Goal: Task Accomplishment & Management: Complete application form

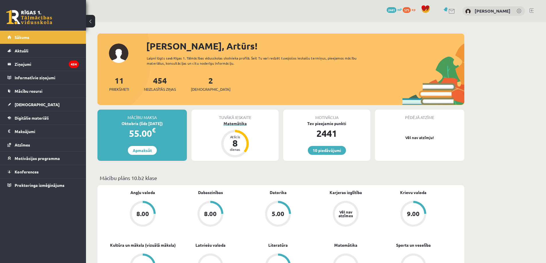
click at [238, 124] on div "Matemātika" at bounding box center [234, 124] width 87 height 6
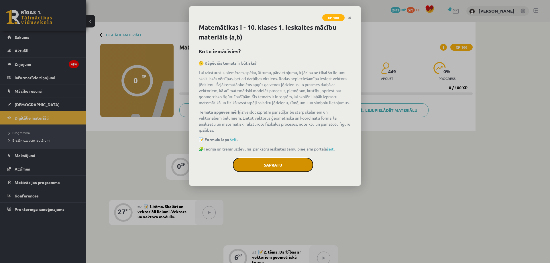
click at [267, 158] on button "Sapratu" at bounding box center [273, 165] width 80 height 14
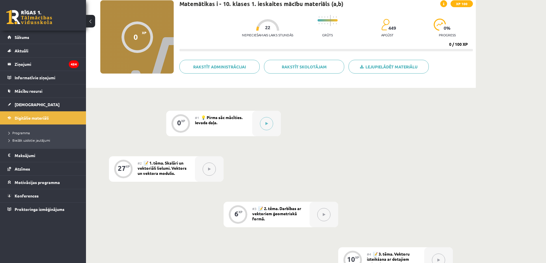
scroll to position [57, 0]
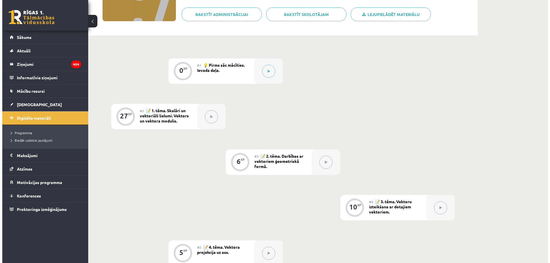
scroll to position [86, 0]
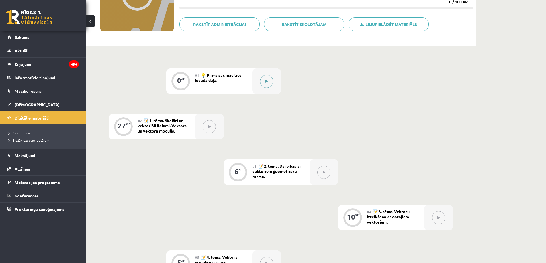
click at [268, 81] on button at bounding box center [266, 81] width 13 height 13
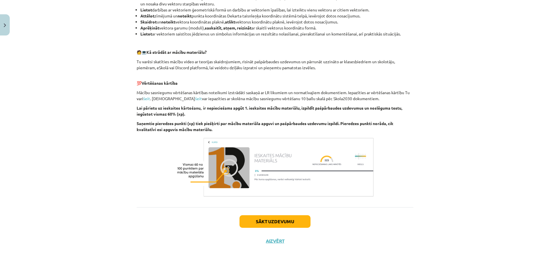
scroll to position [248, 0]
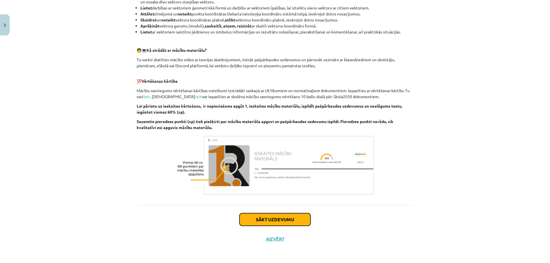
click at [269, 220] on button "Sākt uzdevumu" at bounding box center [275, 220] width 71 height 13
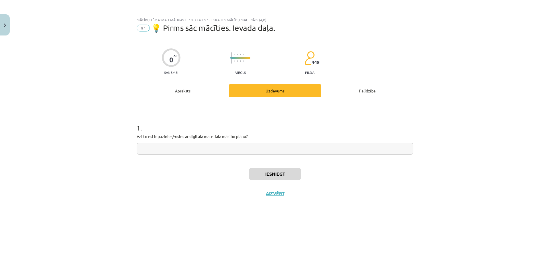
scroll to position [0, 0]
click at [187, 149] on input "text" at bounding box center [275, 149] width 277 height 12
type input "**"
click at [285, 174] on button "Iesniegt" at bounding box center [275, 174] width 52 height 13
click at [277, 196] on button "Nākamā nodarbība" at bounding box center [275, 197] width 56 height 13
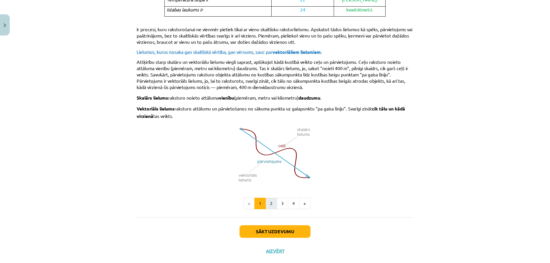
scroll to position [327, 0]
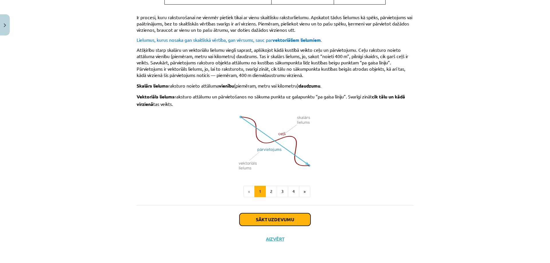
click at [270, 219] on button "Sākt uzdevumu" at bounding box center [275, 220] width 71 height 13
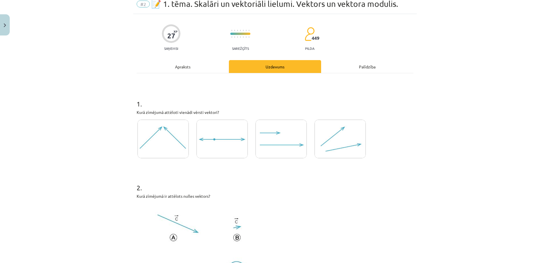
scroll to position [14, 0]
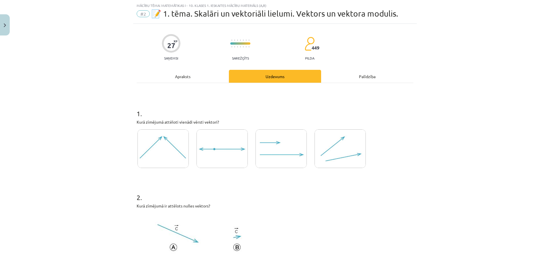
click at [271, 159] on img at bounding box center [281, 149] width 51 height 39
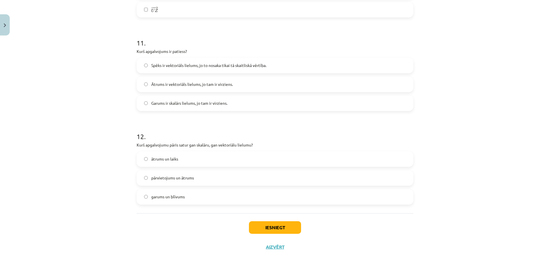
scroll to position [1751, 0]
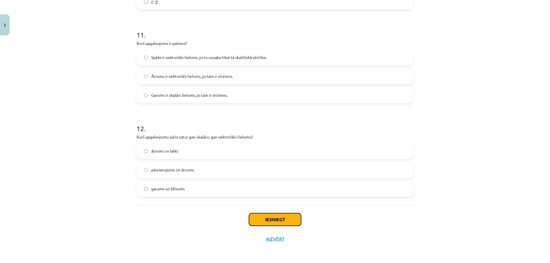
click at [271, 219] on button "Iesniegt" at bounding box center [275, 220] width 52 height 13
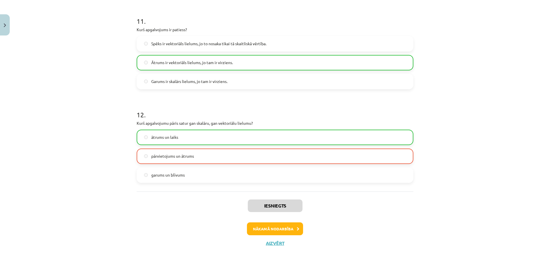
scroll to position [1769, 0]
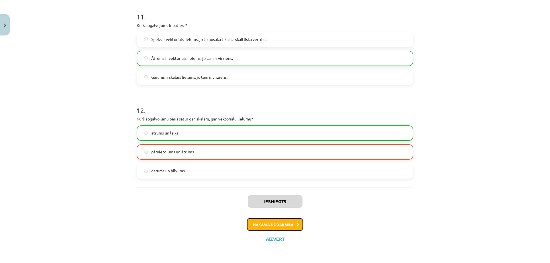
click at [266, 225] on button "Nākamā nodarbība" at bounding box center [275, 224] width 56 height 13
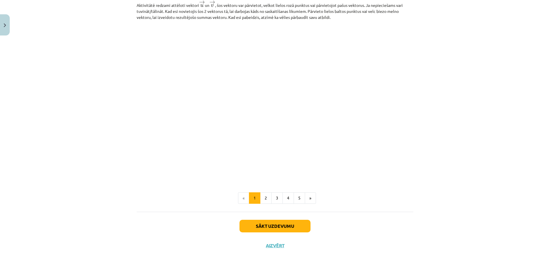
scroll to position [821, 0]
click at [263, 192] on button "2" at bounding box center [265, 197] width 11 height 11
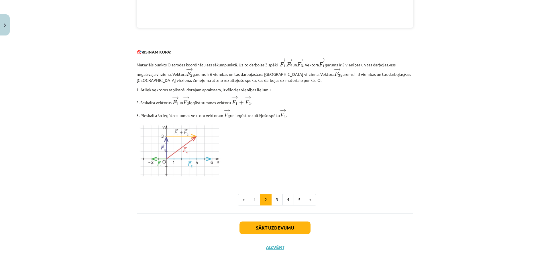
scroll to position [659, 0]
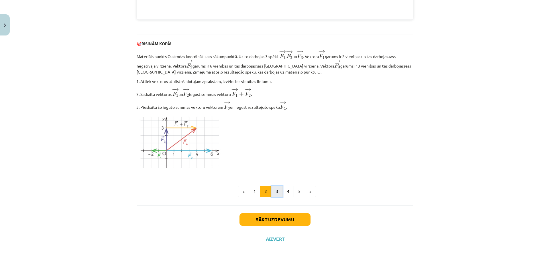
click at [275, 192] on button "3" at bounding box center [276, 191] width 11 height 11
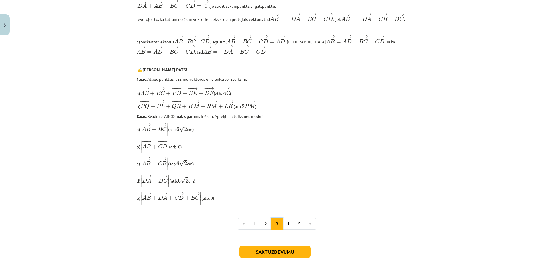
scroll to position [435, 0]
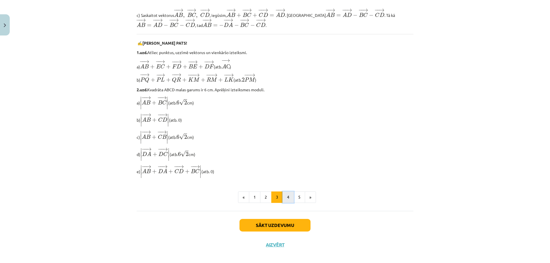
click at [286, 192] on button "4" at bounding box center [288, 197] width 11 height 11
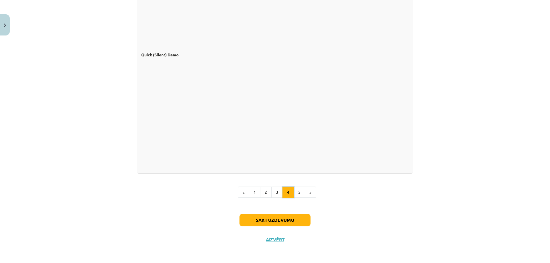
scroll to position [476, 0]
click at [298, 193] on button "5" at bounding box center [299, 191] width 11 height 11
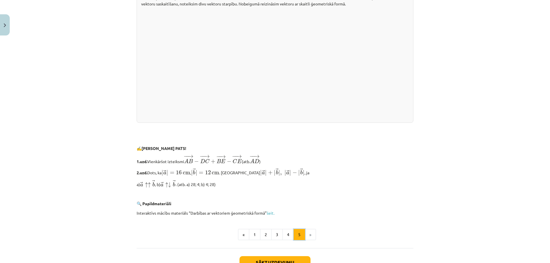
scroll to position [1163, 0]
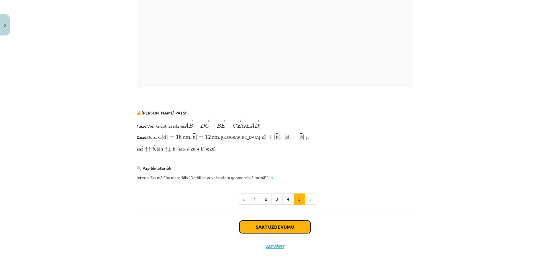
click at [284, 227] on button "Sākt uzdevumu" at bounding box center [275, 227] width 71 height 13
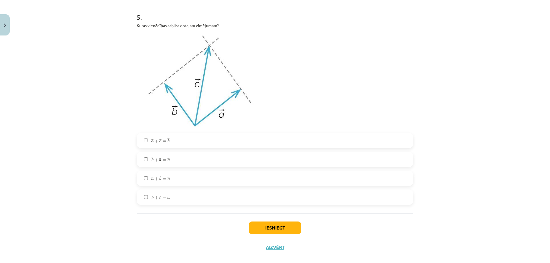
scroll to position [978, 0]
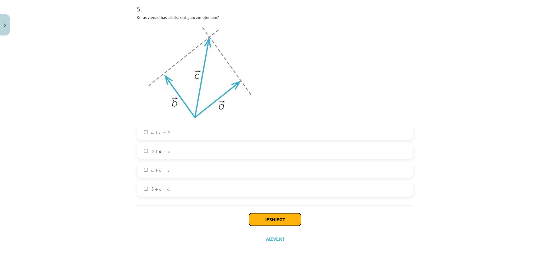
click at [268, 220] on button "Iesniegt" at bounding box center [275, 220] width 52 height 13
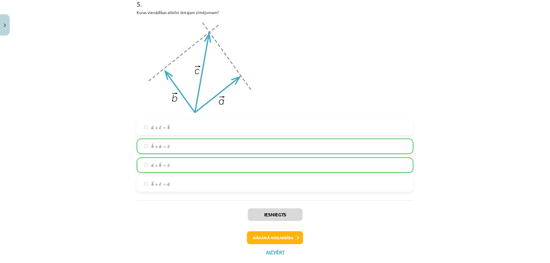
scroll to position [996, 0]
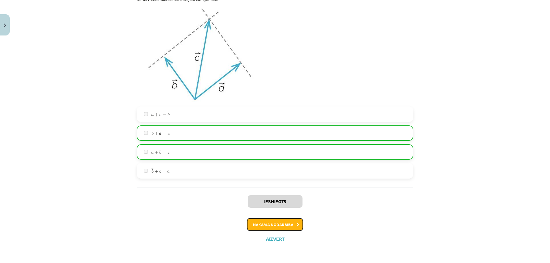
click at [271, 224] on button "Nākamā nodarbība" at bounding box center [275, 224] width 56 height 13
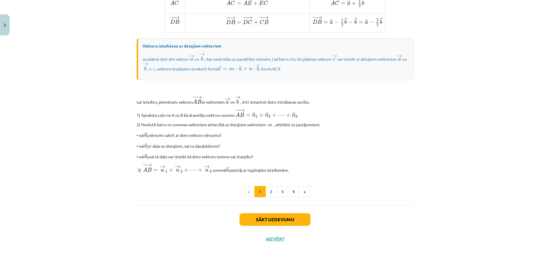
scroll to position [426, 0]
click at [269, 191] on button "2" at bounding box center [271, 191] width 11 height 11
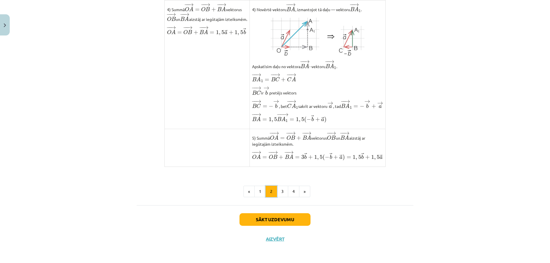
scroll to position [433, 0]
click at [281, 191] on button "3" at bounding box center [282, 191] width 11 height 11
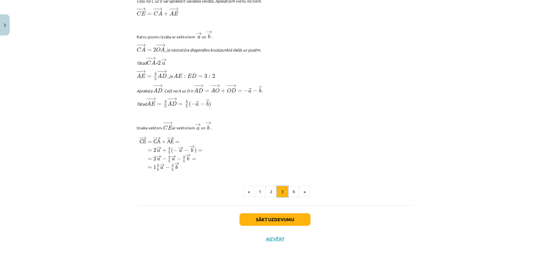
scroll to position [649, 0]
click at [293, 192] on button "4" at bounding box center [293, 191] width 11 height 11
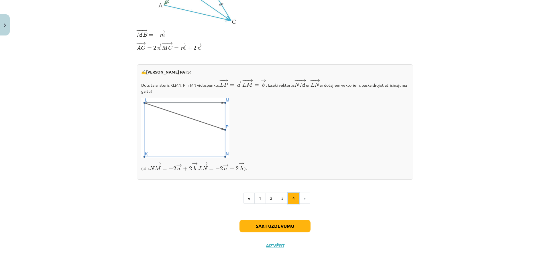
scroll to position [172, 0]
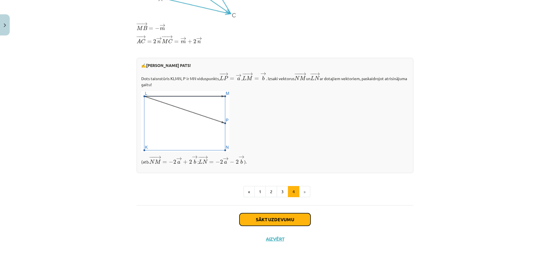
click at [278, 220] on button "Sākt uzdevumu" at bounding box center [275, 220] width 71 height 13
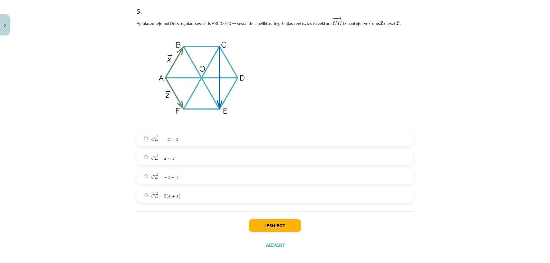
scroll to position [1008, 0]
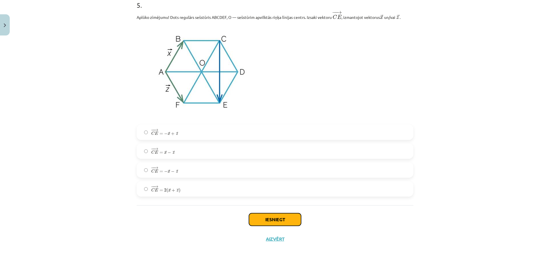
click at [274, 219] on button "Iesniegt" at bounding box center [275, 220] width 52 height 13
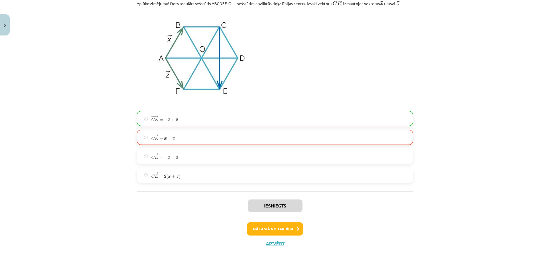
scroll to position [1027, 0]
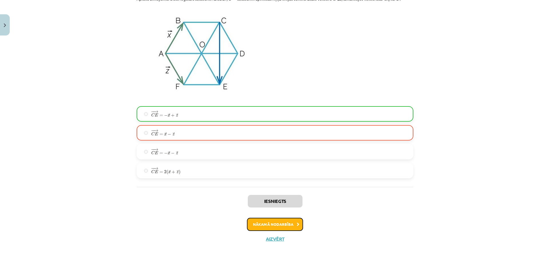
click at [273, 224] on button "Nākamā nodarbība" at bounding box center [275, 224] width 56 height 13
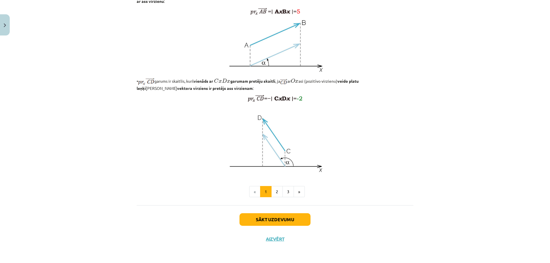
scroll to position [416, 0]
click at [274, 196] on button "2" at bounding box center [276, 191] width 11 height 11
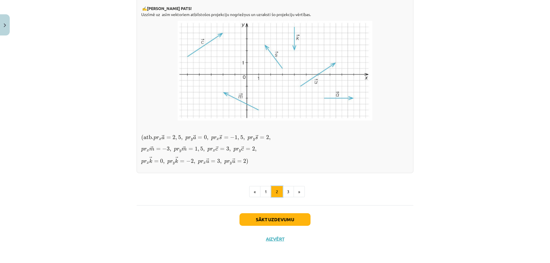
scroll to position [469, 0]
click at [286, 193] on button "3" at bounding box center [288, 191] width 11 height 11
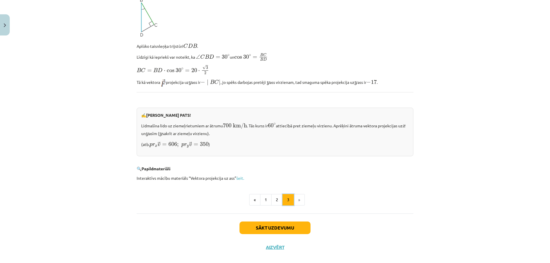
scroll to position [541, 0]
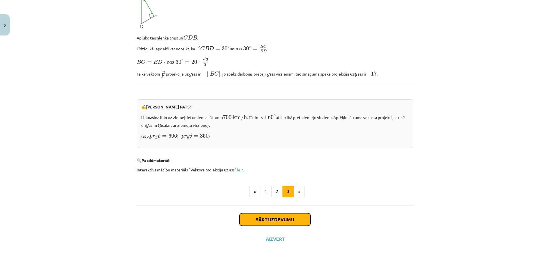
click at [273, 219] on button "Sākt uzdevumu" at bounding box center [275, 220] width 71 height 13
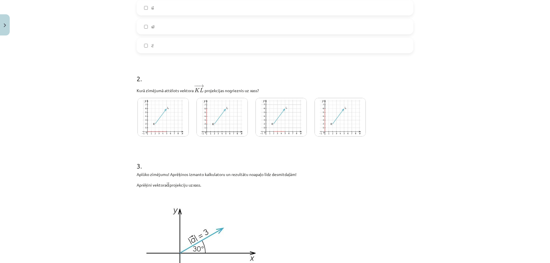
scroll to position [272, 0]
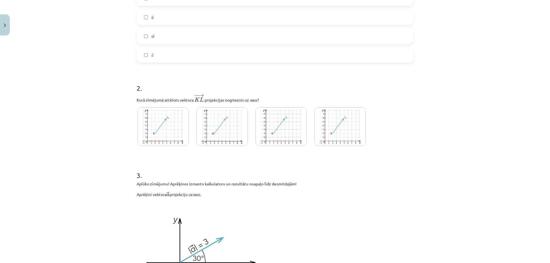
click at [281, 129] on img at bounding box center [281, 126] width 51 height 39
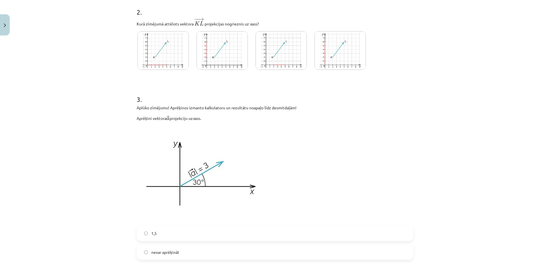
scroll to position [431, 0]
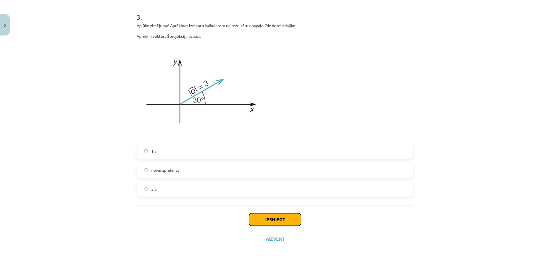
click at [274, 218] on button "Iesniegt" at bounding box center [275, 220] width 52 height 13
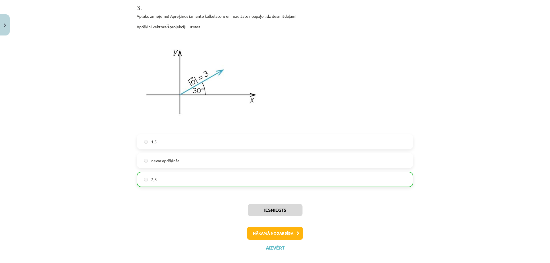
scroll to position [449, 0]
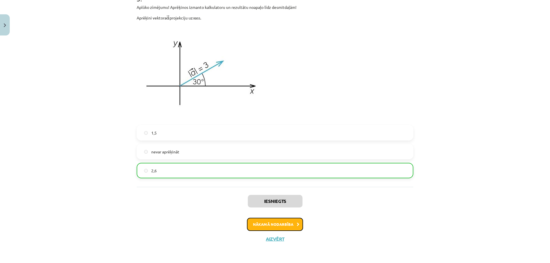
click at [278, 225] on button "Nākamā nodarbība" at bounding box center [275, 224] width 56 height 13
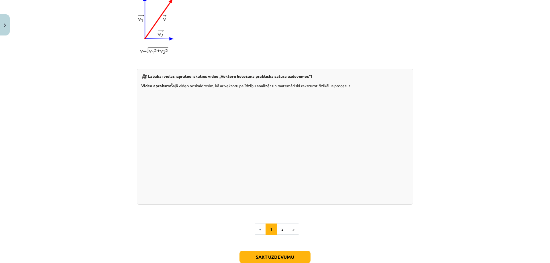
scroll to position [530, 0]
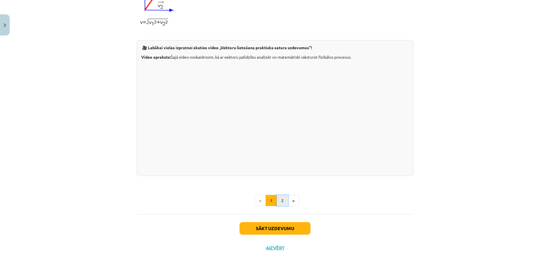
click at [280, 201] on button "2" at bounding box center [282, 200] width 11 height 11
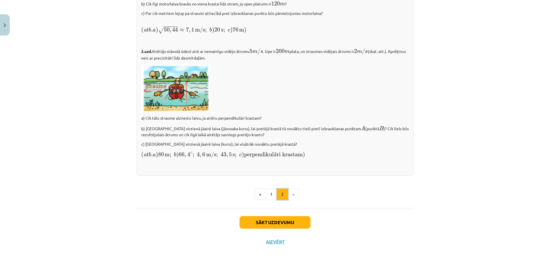
scroll to position [769, 0]
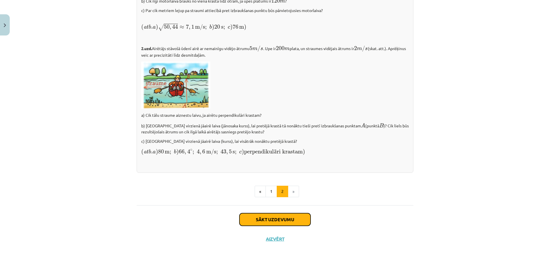
click at [267, 217] on button "Sākt uzdevumu" at bounding box center [275, 220] width 71 height 13
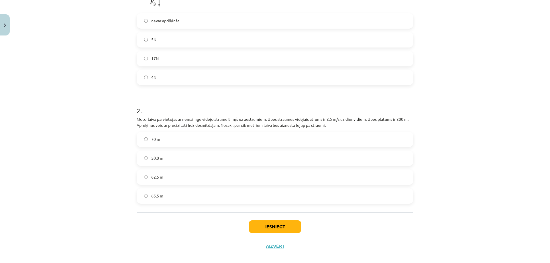
scroll to position [235, 0]
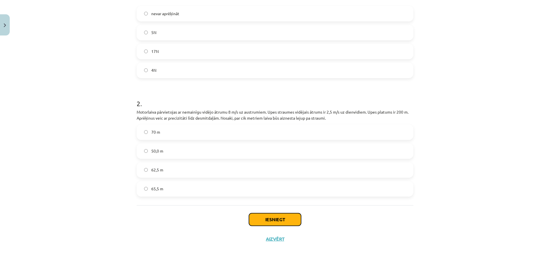
click at [272, 219] on button "Iesniegt" at bounding box center [275, 220] width 52 height 13
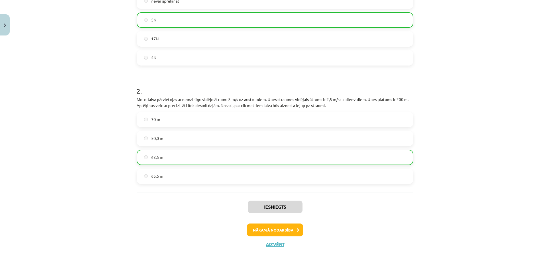
scroll to position [253, 0]
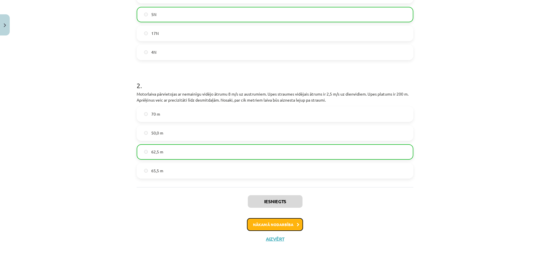
click at [274, 225] on button "Nākamā nodarbība" at bounding box center [275, 224] width 56 height 13
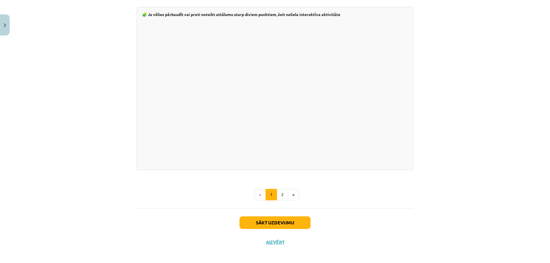
scroll to position [960, 0]
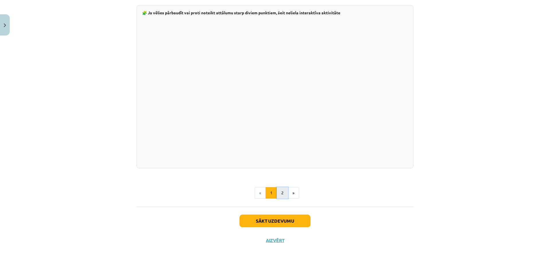
click at [280, 191] on button "2" at bounding box center [282, 192] width 11 height 11
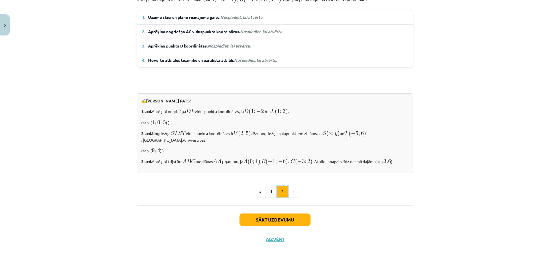
scroll to position [427, 0]
click at [271, 218] on button "Sākt uzdevumu" at bounding box center [275, 220] width 71 height 13
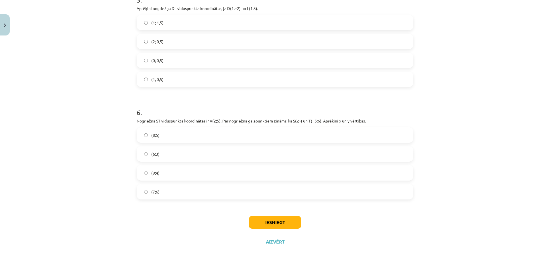
scroll to position [591, 0]
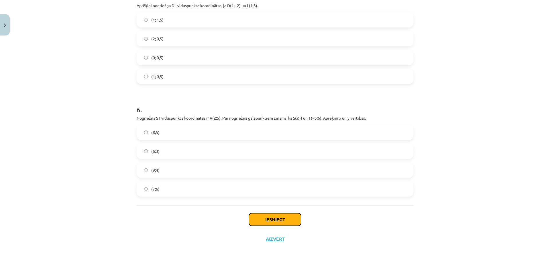
click at [271, 220] on button "Iesniegt" at bounding box center [275, 220] width 52 height 13
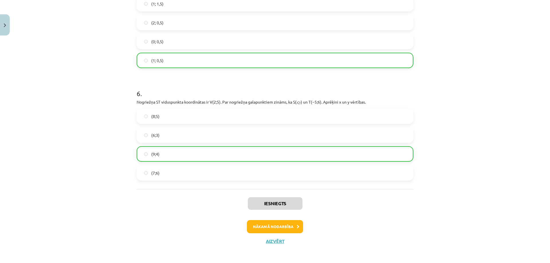
scroll to position [609, 0]
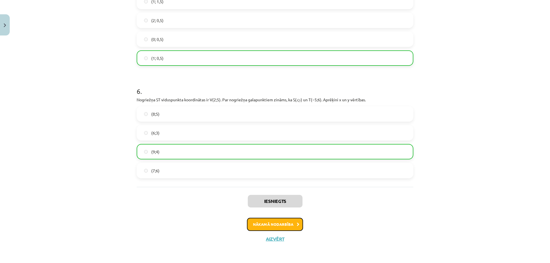
click at [274, 226] on button "Nākamā nodarbība" at bounding box center [275, 224] width 56 height 13
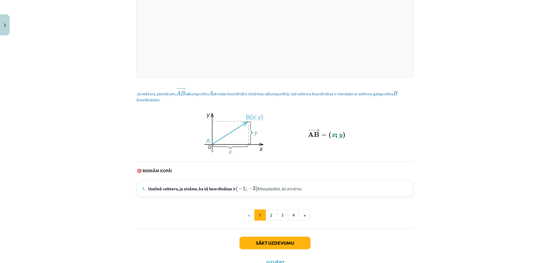
scroll to position [733, 0]
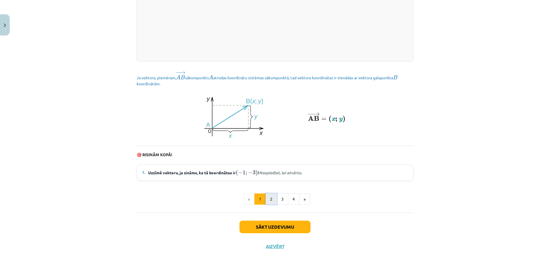
click at [270, 194] on button "2" at bounding box center [271, 199] width 11 height 11
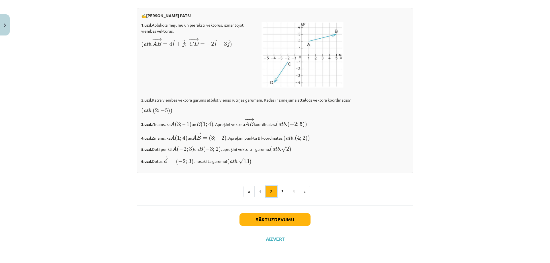
scroll to position [940, 0]
click at [279, 192] on button "3" at bounding box center [282, 191] width 11 height 11
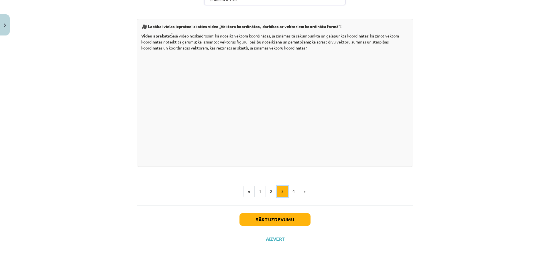
scroll to position [1107, 0]
click at [291, 192] on button "4" at bounding box center [293, 191] width 11 height 11
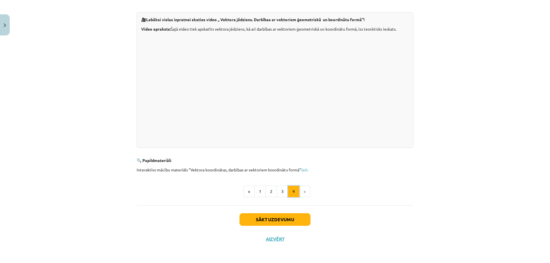
scroll to position [103, 0]
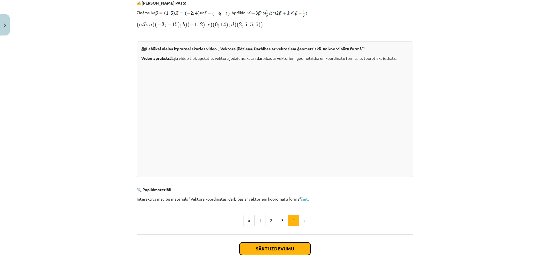
click at [271, 248] on button "Sākt uzdevumu" at bounding box center [275, 249] width 71 height 13
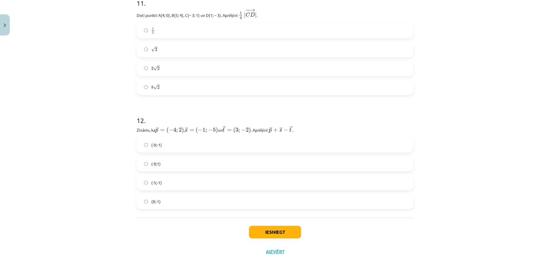
scroll to position [1385, 0]
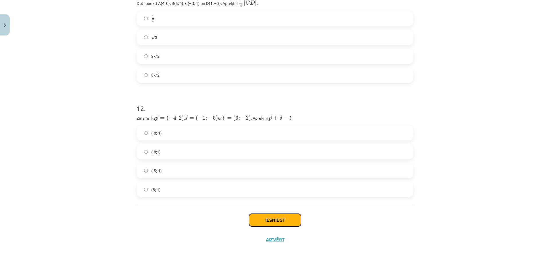
click at [268, 220] on button "Iesniegt" at bounding box center [275, 220] width 52 height 13
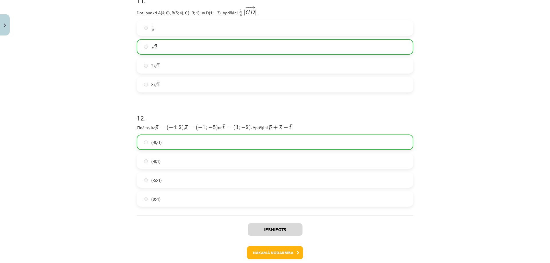
scroll to position [1403, 0]
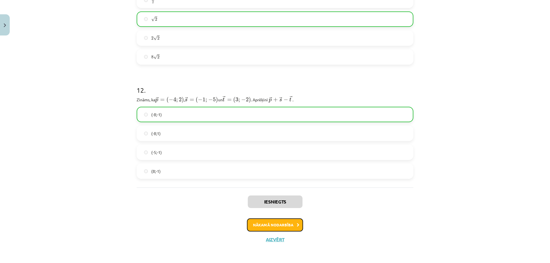
click at [263, 225] on button "Nākamā nodarbība" at bounding box center [275, 225] width 56 height 13
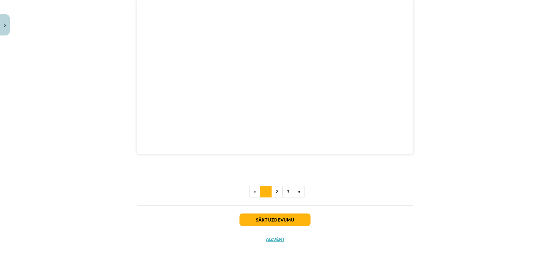
scroll to position [742, 0]
click at [276, 192] on button "2" at bounding box center [276, 191] width 11 height 11
click at [286, 193] on button "3" at bounding box center [288, 191] width 11 height 11
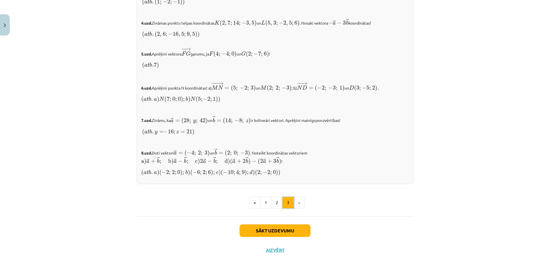
scroll to position [573, 0]
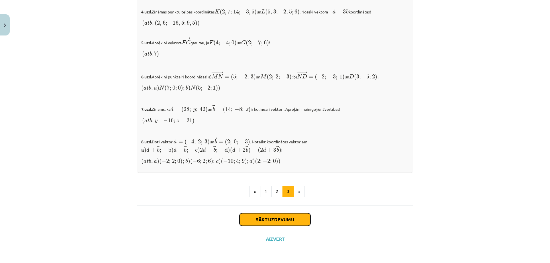
click at [277, 219] on button "Sākt uzdevumu" at bounding box center [275, 220] width 71 height 13
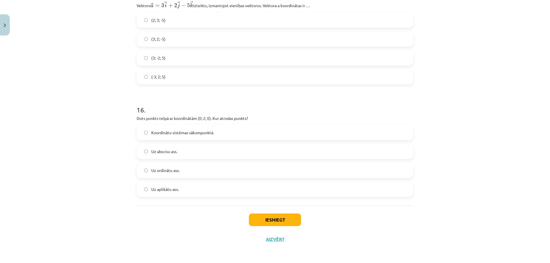
scroll to position [2433, 0]
click at [267, 220] on button "Iesniegt" at bounding box center [275, 220] width 52 height 13
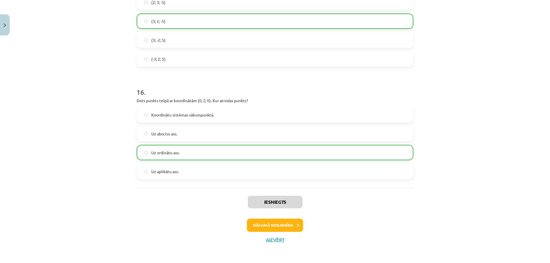
scroll to position [2452, 0]
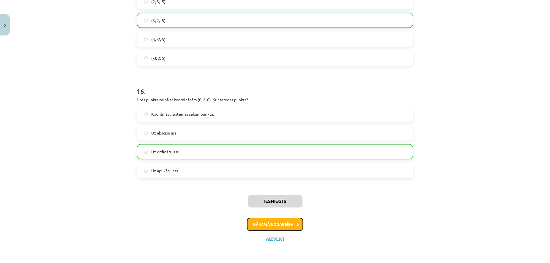
click at [280, 225] on button "Nākamā nodarbība" at bounding box center [275, 224] width 56 height 13
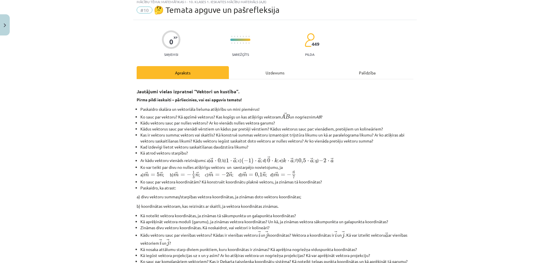
scroll to position [14, 0]
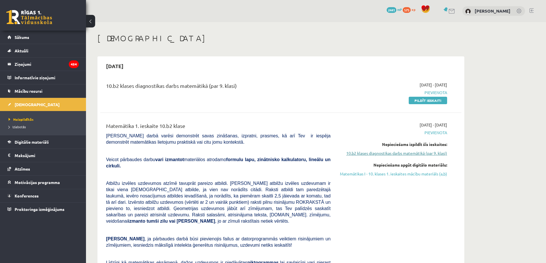
click at [400, 154] on link "10.b2 klases diagnostikas darbs matemātikā (par 9. klasi)" at bounding box center [393, 153] width 108 height 6
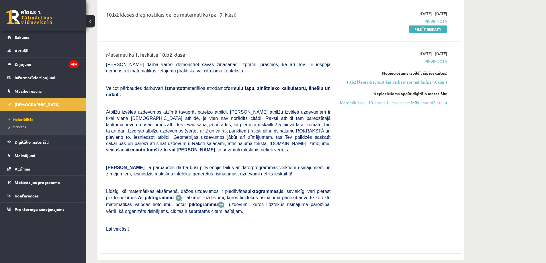
scroll to position [48, 0]
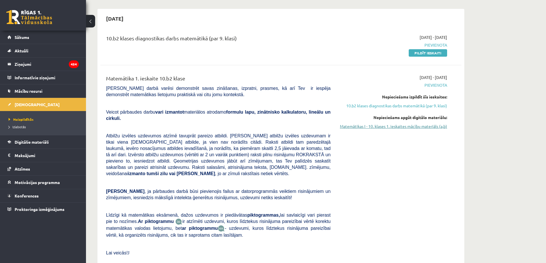
click at [405, 127] on link "Matemātikas I - 10. klases 1. ieskaites mācību materiāls (a,b)" at bounding box center [393, 127] width 108 height 6
click at [394, 107] on link "10.b2 klases diagnostikas darbs matemātikā (par 9. klasi)" at bounding box center [393, 106] width 108 height 6
click at [359, 107] on link "10.b2 klases diagnostikas darbs matemātikā (par 9. klasi)" at bounding box center [393, 106] width 108 height 6
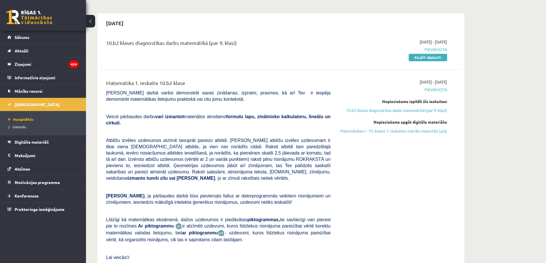
scroll to position [57, 0]
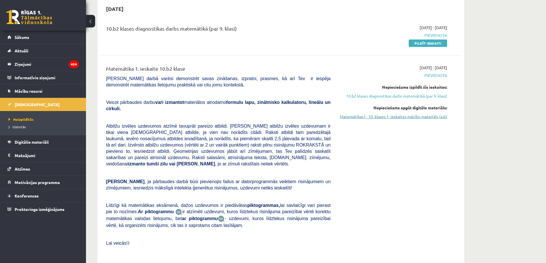
click at [414, 117] on link "Matemātikas I - 10. klases 1. ieskaites mācību materiāls (a,b)" at bounding box center [393, 117] width 108 height 6
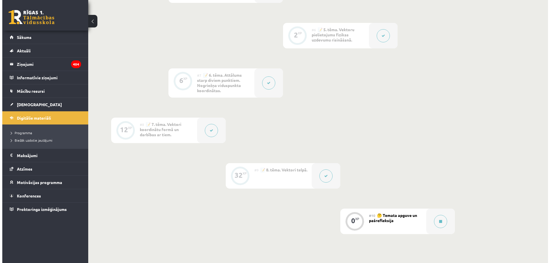
scroll to position [401, 0]
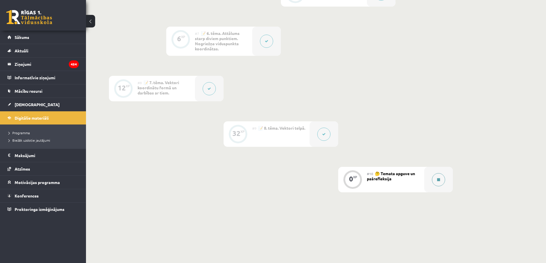
click at [438, 180] on icon at bounding box center [438, 179] width 3 height 3
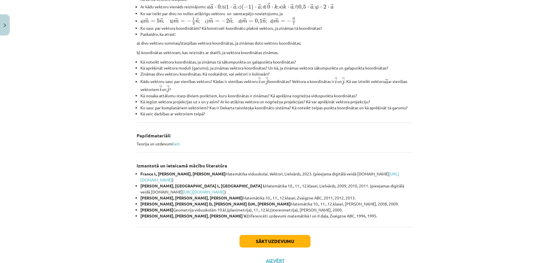
scroll to position [194, 0]
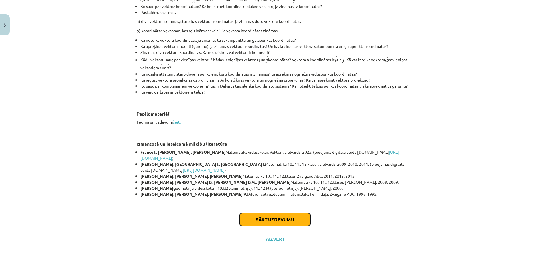
click at [274, 219] on button "Sākt uzdevumu" at bounding box center [275, 220] width 71 height 13
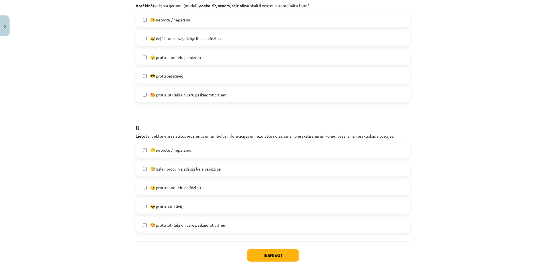
scroll to position [1017, 0]
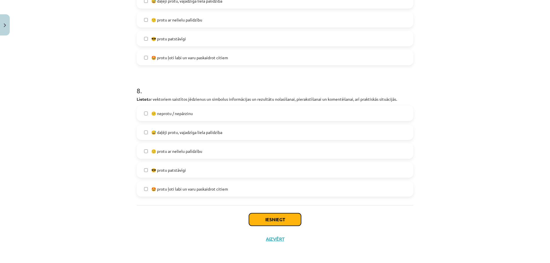
click at [267, 219] on button "Iesniegt" at bounding box center [275, 220] width 52 height 13
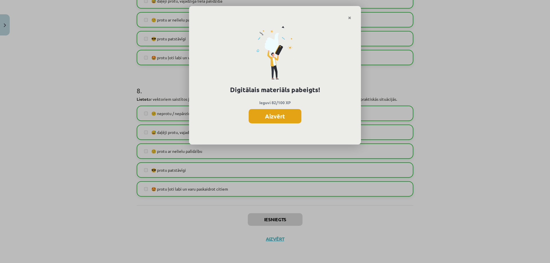
click at [273, 117] on button "Aizvērt" at bounding box center [275, 116] width 53 height 14
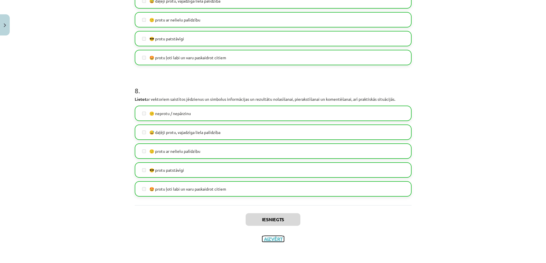
click at [273, 239] on button "Aizvērt" at bounding box center [273, 239] width 22 height 6
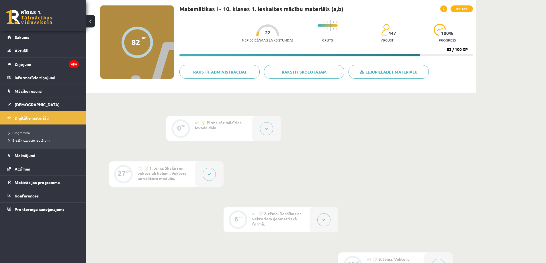
scroll to position [0, 0]
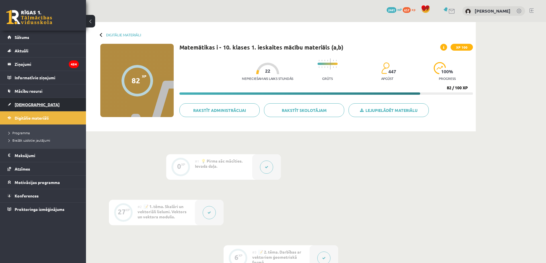
click at [28, 105] on span "[DEMOGRAPHIC_DATA]" at bounding box center [37, 104] width 45 height 5
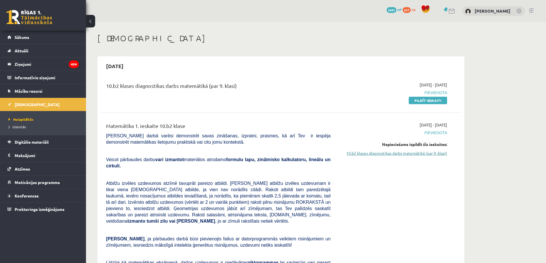
click at [391, 153] on link "10.b2 klases diagnostikas darbs matemātikā (par 9. klasi)" at bounding box center [393, 153] width 108 height 6
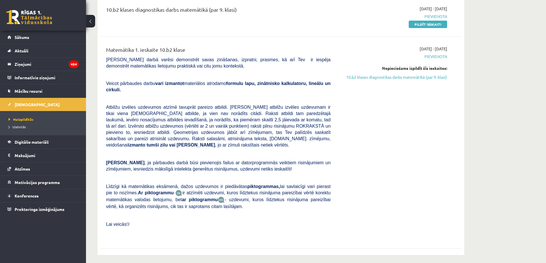
scroll to position [48, 0]
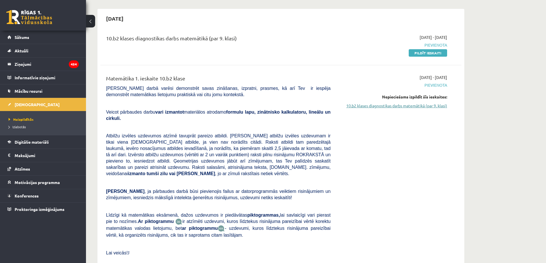
click at [427, 106] on link "10.b2 klases diagnostikas darbs matemātikā (par 9. klasi)" at bounding box center [393, 106] width 108 height 6
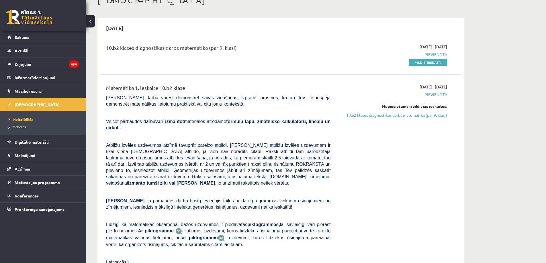
scroll to position [19, 0]
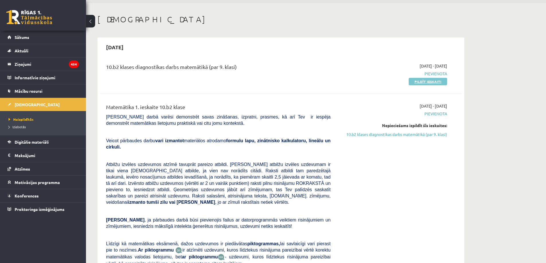
click at [420, 81] on link "Pildīt ieskaiti" at bounding box center [428, 81] width 38 height 7
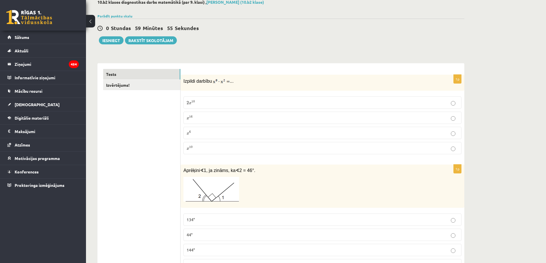
scroll to position [57, 0]
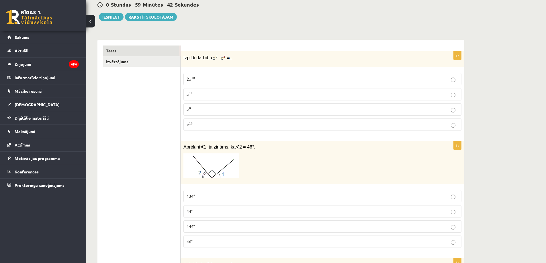
click at [378, 126] on p "x 10 x 10" at bounding box center [323, 125] width 272 height 6
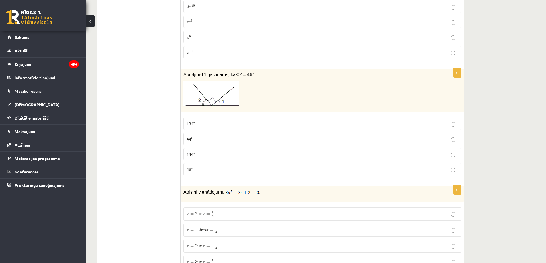
scroll to position [143, 0]
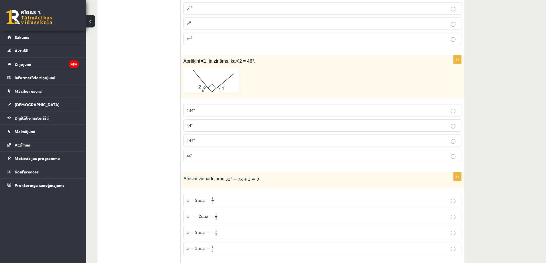
click at [200, 125] on p "44°" at bounding box center [323, 126] width 272 height 6
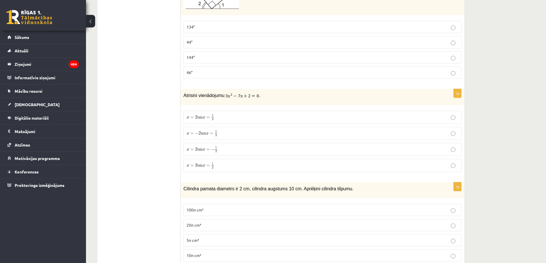
scroll to position [229, 0]
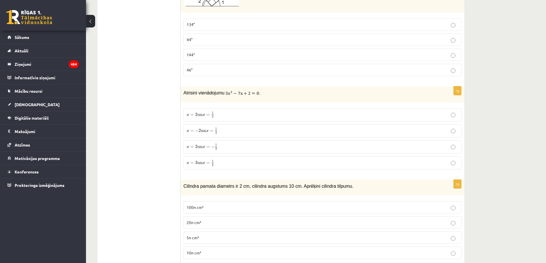
click at [203, 116] on span "un" at bounding box center [199, 115] width 5 height 2
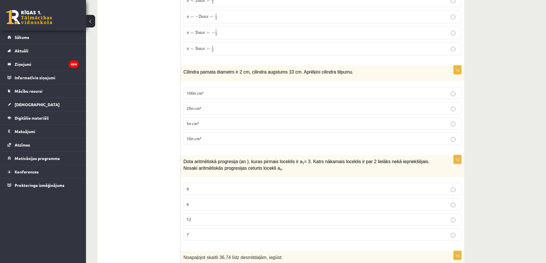
scroll to position [344, 0]
click at [217, 137] on p "10π cm³" at bounding box center [323, 139] width 272 height 6
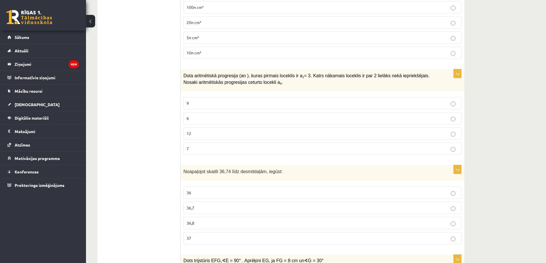
scroll to position [430, 0]
click at [221, 103] on p "9" at bounding box center [323, 103] width 272 height 6
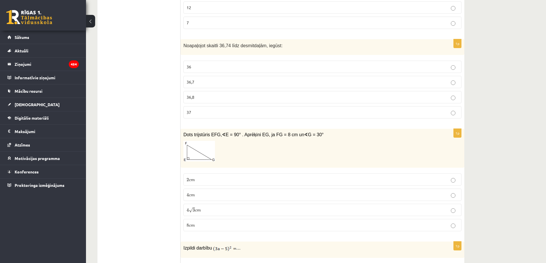
scroll to position [573, 0]
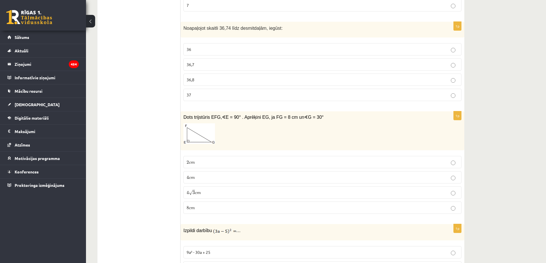
click at [207, 65] on p "36,7" at bounding box center [323, 65] width 272 height 6
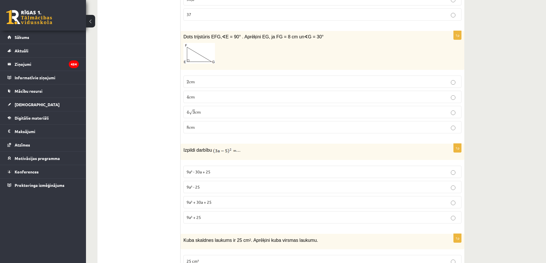
scroll to position [659, 0]
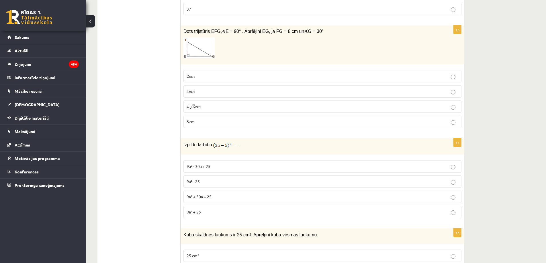
click at [201, 108] on p "4 √ 3 c m 4 3 c m" at bounding box center [323, 107] width 272 height 6
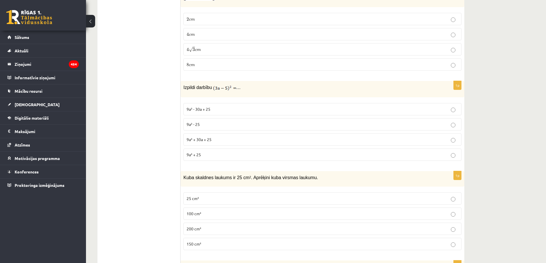
scroll to position [745, 0]
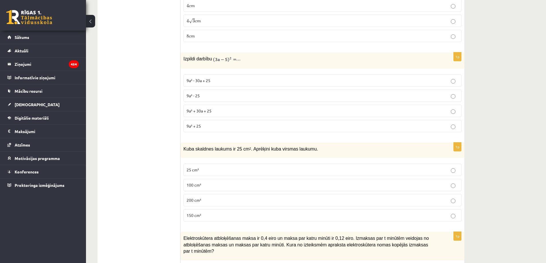
click at [200, 82] on span "9a² - 30a + 25" at bounding box center [199, 80] width 24 height 5
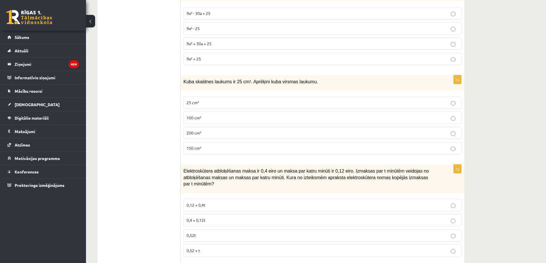
scroll to position [831, 0]
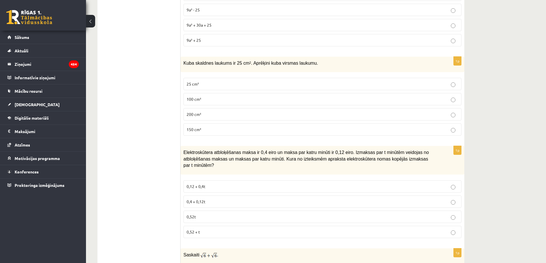
click at [199, 130] on span "150 cm²" at bounding box center [194, 129] width 15 height 5
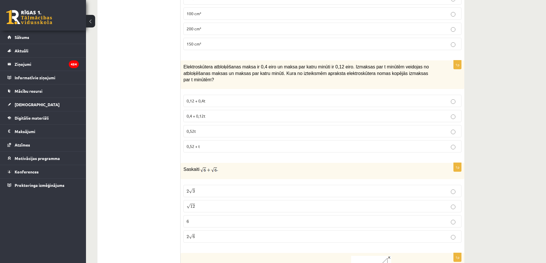
scroll to position [917, 0]
click at [207, 113] on p "0,4 + 0,12t" at bounding box center [323, 116] width 272 height 6
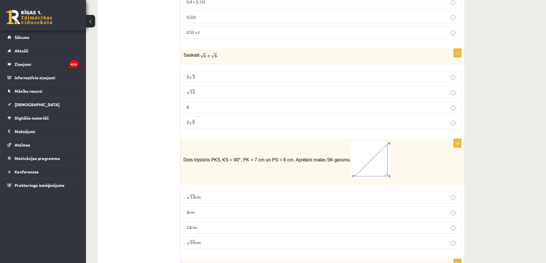
scroll to position [1032, 0]
click at [198, 119] on p "2 √ 6 2 6" at bounding box center [323, 122] width 272 height 6
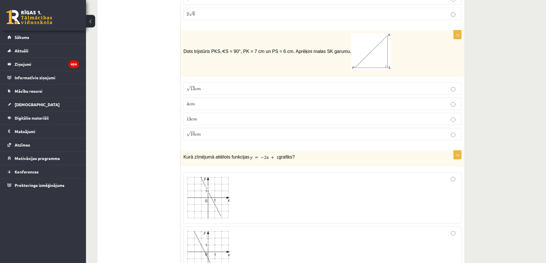
scroll to position [1146, 0]
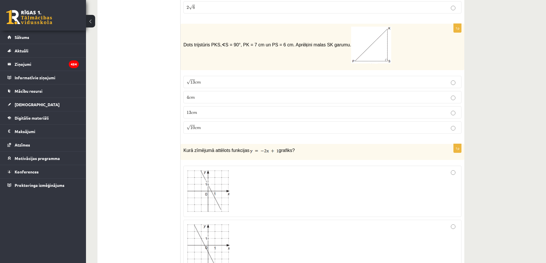
click at [219, 79] on p "√ 13 c m 13 c m" at bounding box center [323, 82] width 272 height 6
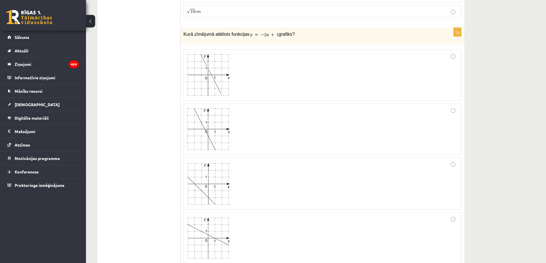
scroll to position [1290, 0]
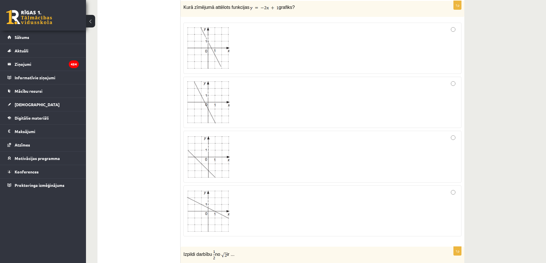
click at [212, 203] on span at bounding box center [208, 203] width 9 height 9
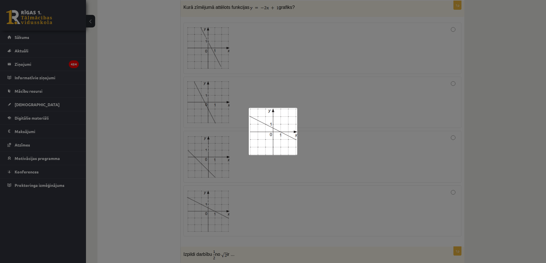
click at [217, 204] on div at bounding box center [273, 131] width 546 height 263
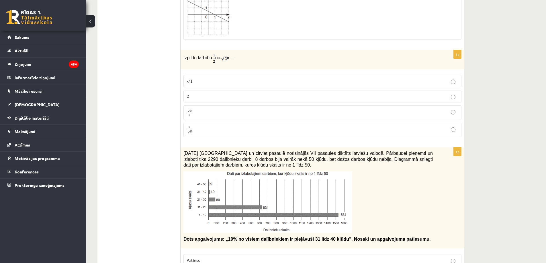
scroll to position [1519, 0]
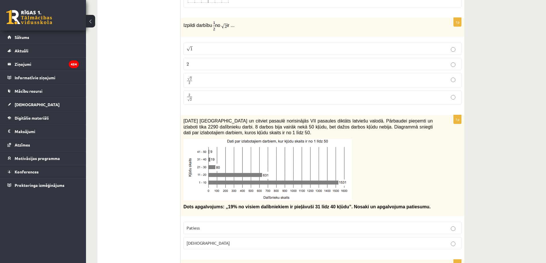
click at [211, 76] on p "√ 2 2 2 2" at bounding box center [323, 80] width 272 height 8
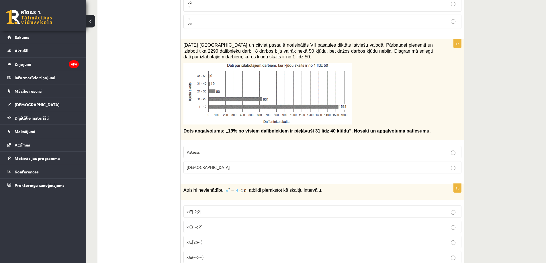
scroll to position [1605, 0]
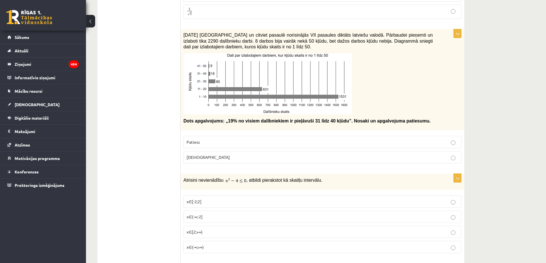
click at [206, 154] on p "[DEMOGRAPHIC_DATA]" at bounding box center [323, 157] width 272 height 6
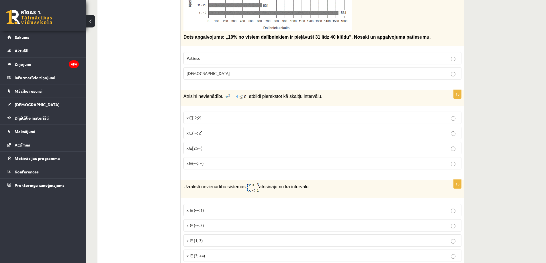
scroll to position [1691, 0]
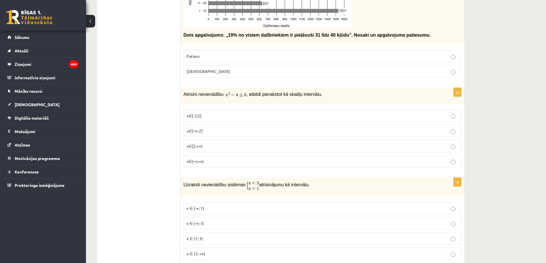
click at [222, 113] on p "x∈[-2;2]" at bounding box center [323, 116] width 272 height 6
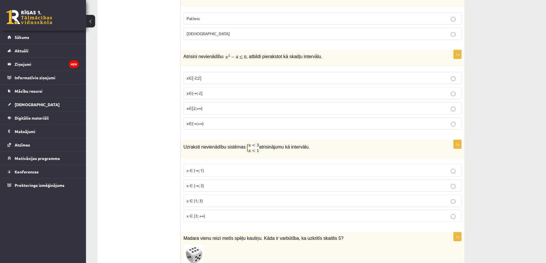
scroll to position [1748, 0]
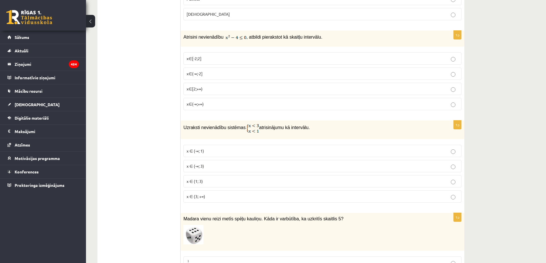
click at [209, 148] on p "x ∈ (-∞; 1)" at bounding box center [323, 151] width 272 height 6
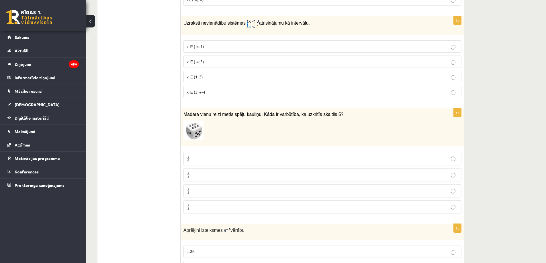
scroll to position [1863, 0]
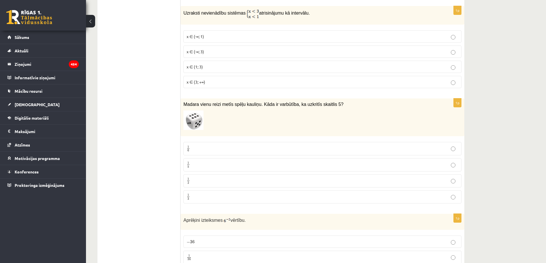
click at [203, 145] on p "1 6 1 6" at bounding box center [323, 148] width 272 height 7
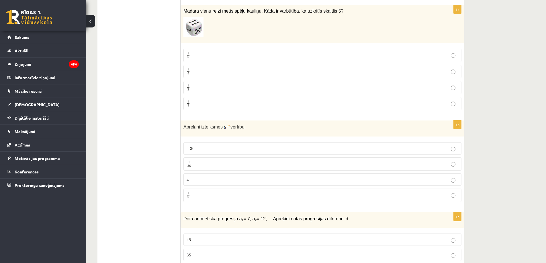
scroll to position [1977, 0]
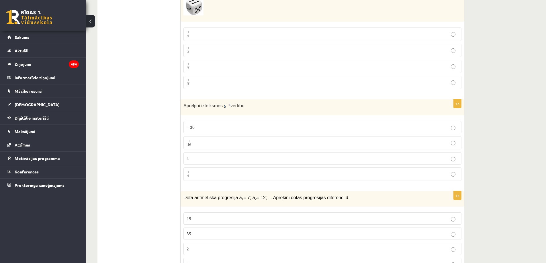
click at [204, 140] on p "1 36 1 36" at bounding box center [323, 143] width 272 height 7
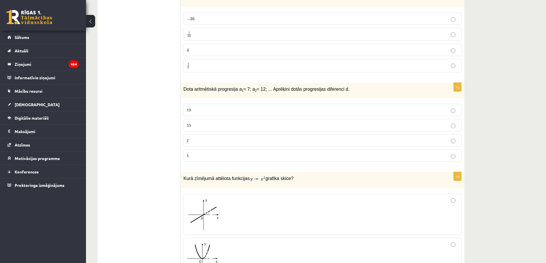
scroll to position [2092, 0]
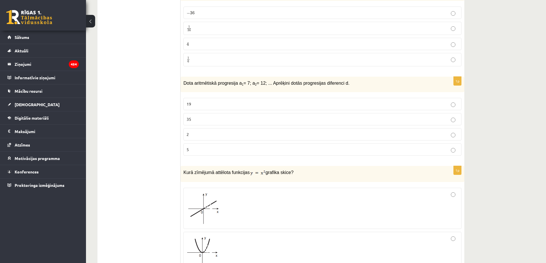
click at [211, 147] on p "5" at bounding box center [323, 150] width 272 height 6
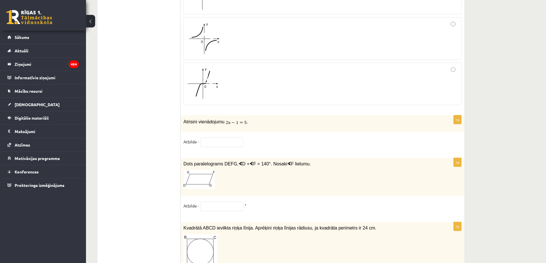
scroll to position [2379, 0]
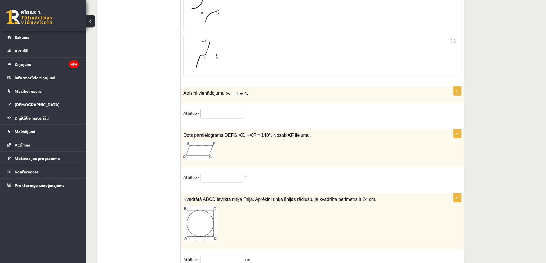
click at [225, 110] on input "text" at bounding box center [221, 114] width 43 height 10
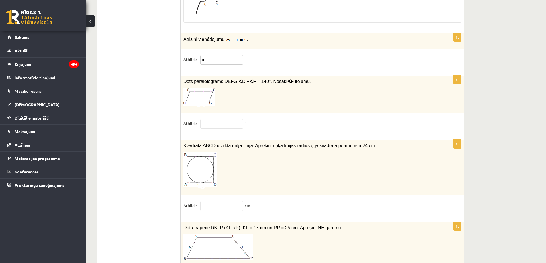
scroll to position [2436, 0]
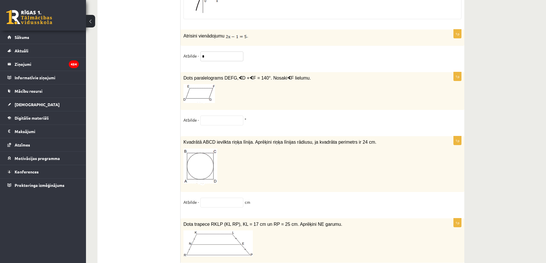
type input "*"
click at [217, 116] on input "text" at bounding box center [221, 121] width 43 height 10
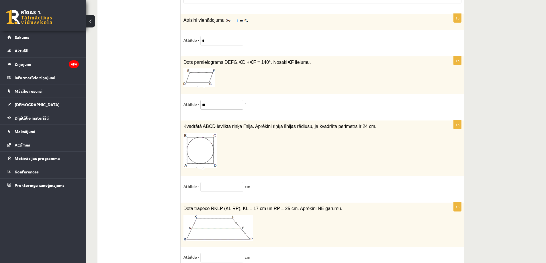
scroll to position [2493, 0]
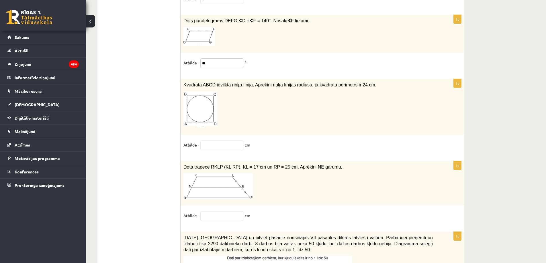
type input "**"
click at [219, 142] on input "text" at bounding box center [221, 146] width 43 height 10
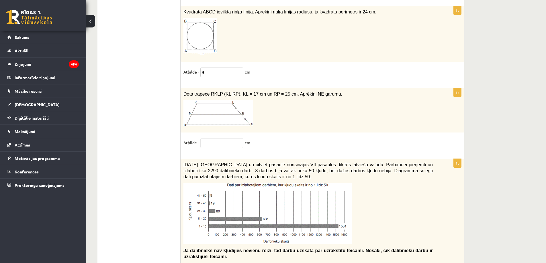
scroll to position [2579, 0]
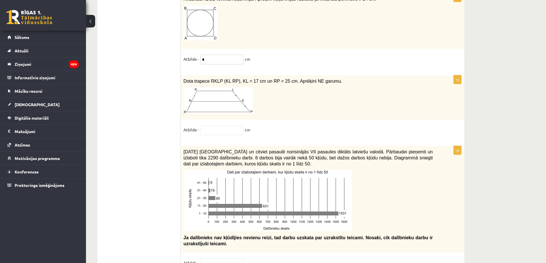
type input "*"
click at [228, 128] on input "text" at bounding box center [221, 131] width 43 height 10
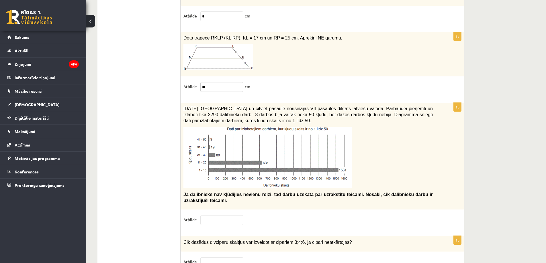
scroll to position [2665, 0]
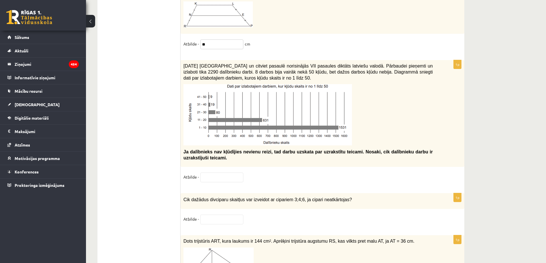
type input "**"
click at [224, 177] on input "text" at bounding box center [221, 178] width 43 height 10
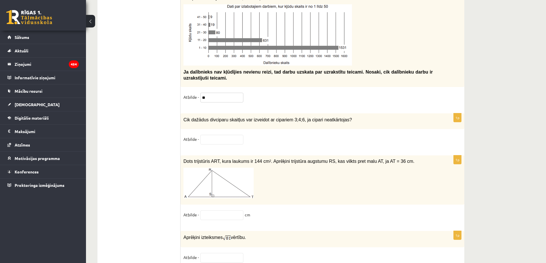
scroll to position [2751, 0]
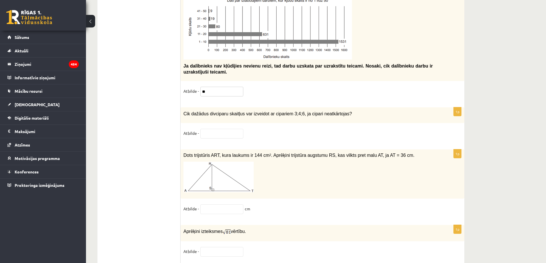
type input "**"
click at [225, 133] on input "text" at bounding box center [221, 134] width 43 height 10
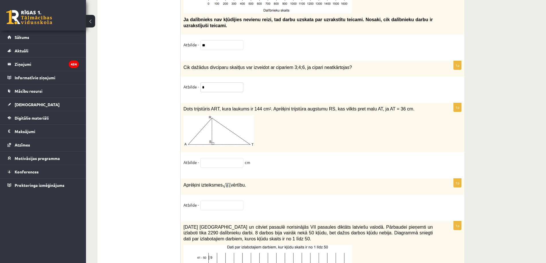
scroll to position [2809, 0]
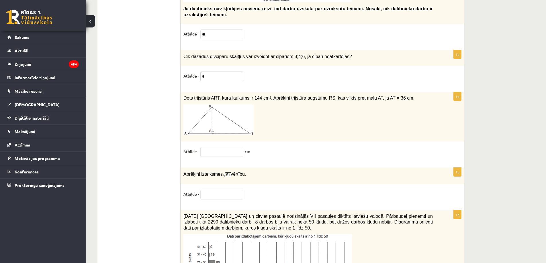
type input "*"
click at [224, 152] on input "text" at bounding box center [221, 152] width 43 height 10
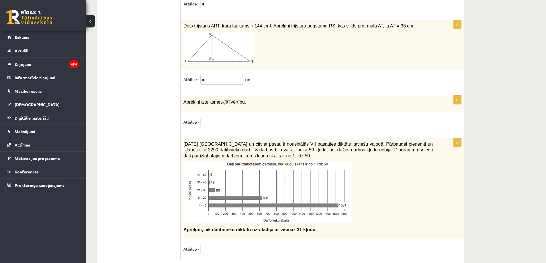
scroll to position [2895, 0]
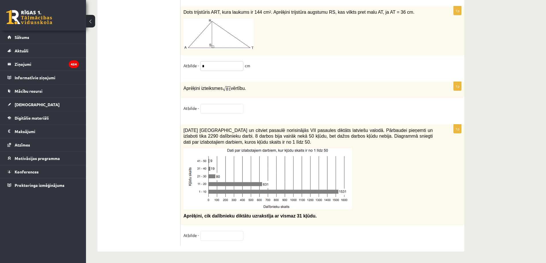
type input "*"
click at [224, 109] on input "text" at bounding box center [221, 109] width 43 height 10
type input "*"
click at [216, 236] on input "text" at bounding box center [221, 236] width 43 height 10
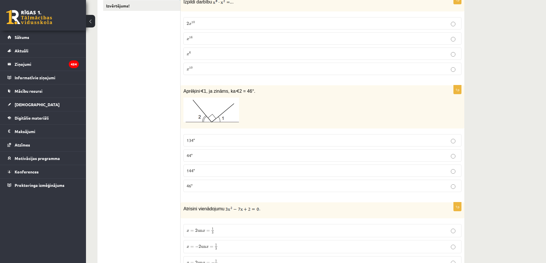
scroll to position [0, 0]
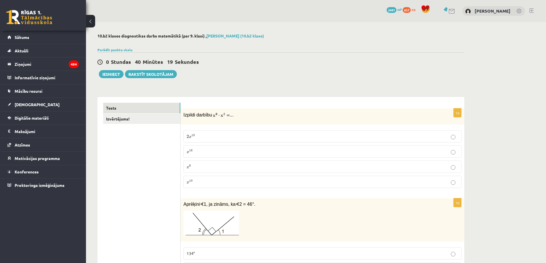
type input "**"
click at [113, 74] on button "Iesniegt" at bounding box center [111, 74] width 25 height 8
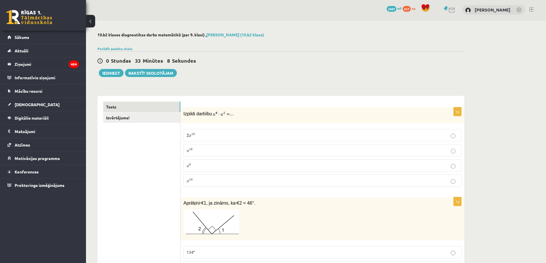
scroll to position [1, 0]
click at [111, 73] on button "Iesniegt" at bounding box center [111, 73] width 25 height 8
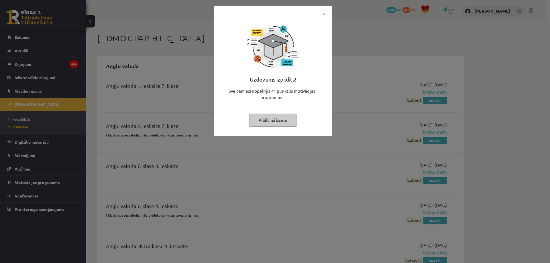
click at [274, 120] on button "Pildīt nākamo" at bounding box center [273, 120] width 47 height 13
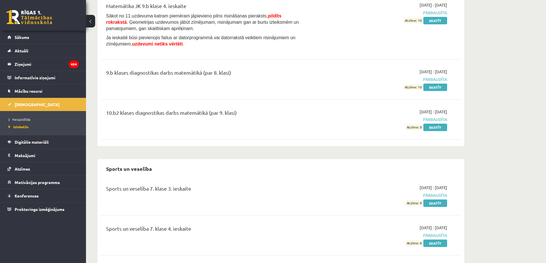
scroll to position [5405, 0]
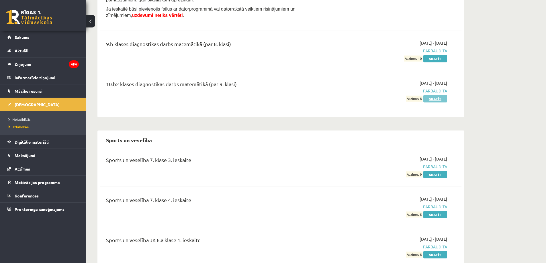
click at [432, 95] on link "Skatīt" at bounding box center [435, 98] width 24 height 7
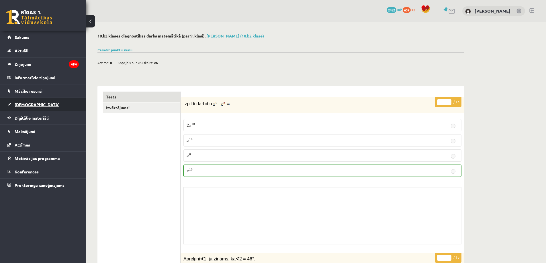
click at [30, 105] on span "[DEMOGRAPHIC_DATA]" at bounding box center [37, 104] width 45 height 5
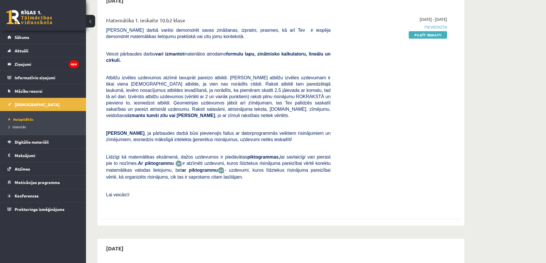
scroll to position [29, 0]
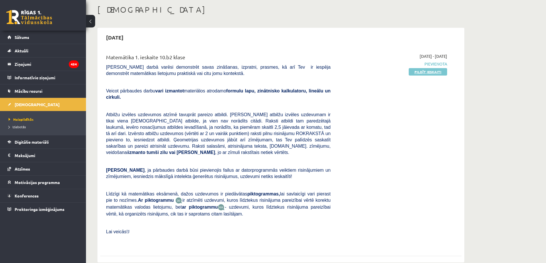
click at [427, 71] on link "Pildīt ieskaiti" at bounding box center [428, 71] width 38 height 7
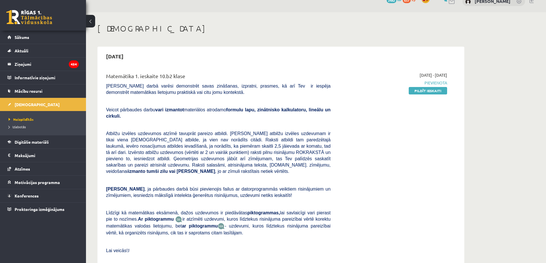
scroll to position [0, 0]
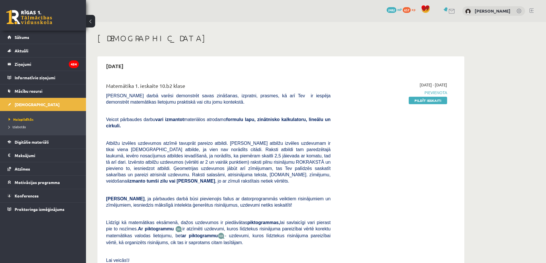
click at [531, 10] on link at bounding box center [531, 10] width 4 height 5
